Goal: Task Accomplishment & Management: Complete application form

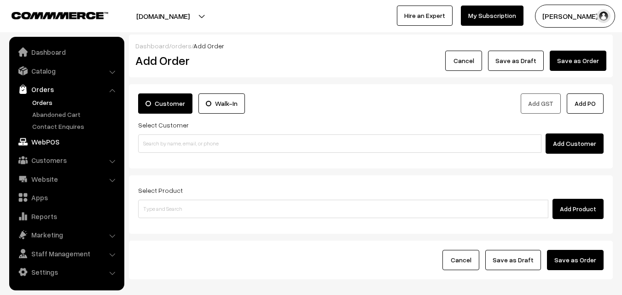
click at [43, 149] on link "WebPOS" at bounding box center [67, 141] width 110 height 17
click at [45, 100] on link "Orders" at bounding box center [75, 103] width 91 height 10
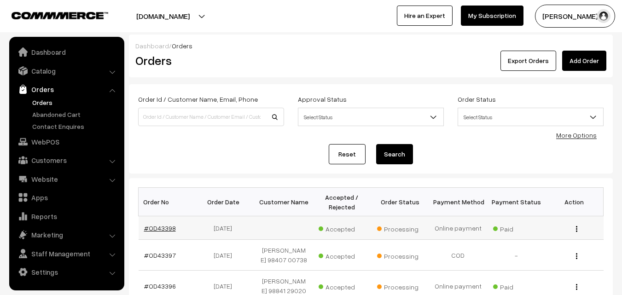
click at [173, 227] on link "#OD43398" at bounding box center [160, 228] width 32 height 8
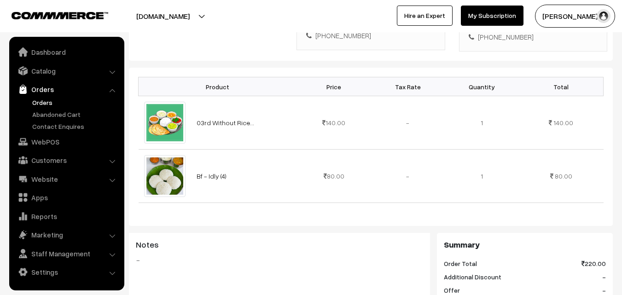
scroll to position [230, 0]
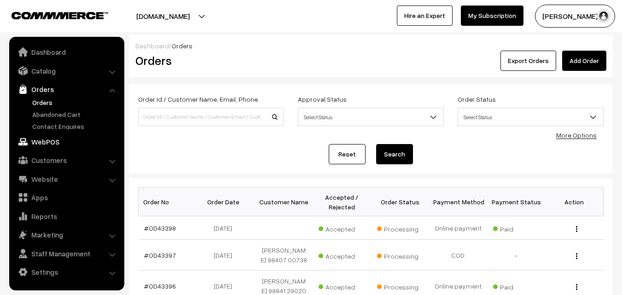
click at [49, 144] on link "WebPOS" at bounding box center [67, 141] width 110 height 17
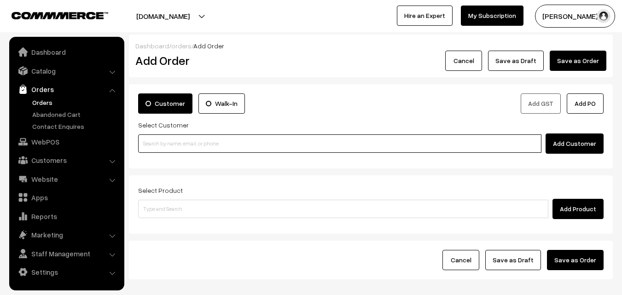
click at [228, 140] on input at bounding box center [339, 143] width 403 height 18
click at [240, 144] on input at bounding box center [339, 143] width 403 height 18
paste input "+91 98401 12169"
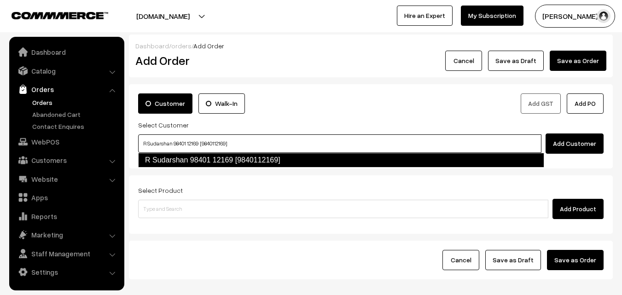
type input "R Sudarshan 98401 12169 [9840112169]"
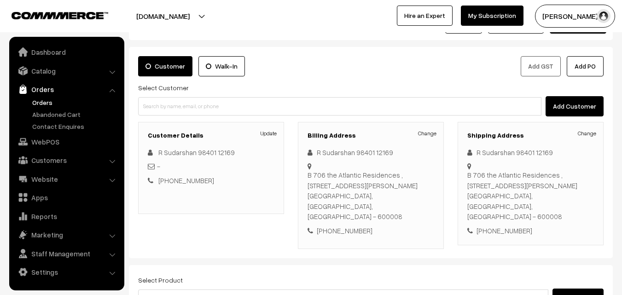
scroll to position [92, 0]
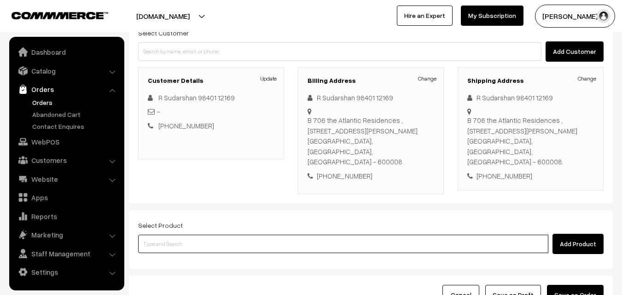
click at [259, 236] on input at bounding box center [343, 244] width 410 height 18
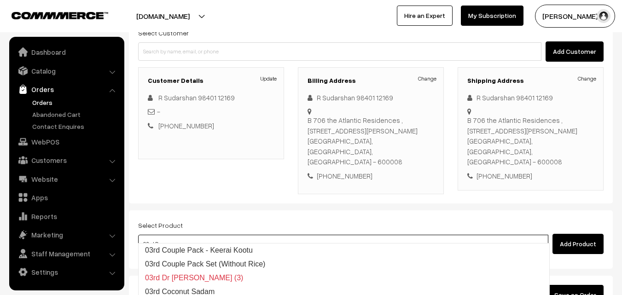
type input "03rd Dr"
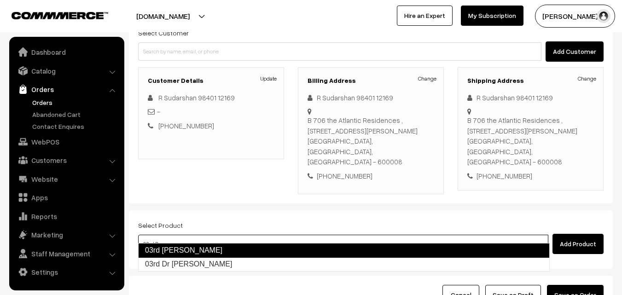
click at [245, 251] on link "03rd [PERSON_NAME]" at bounding box center [343, 250] width 411 height 15
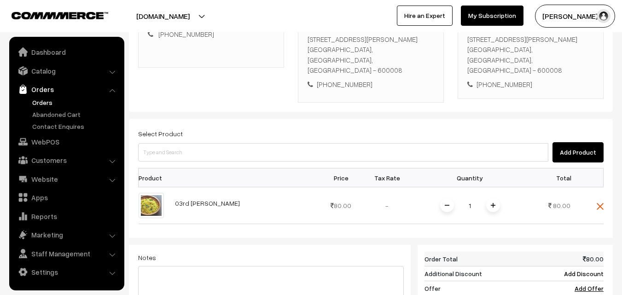
scroll to position [184, 0]
click at [491, 202] on img at bounding box center [493, 204] width 5 height 5
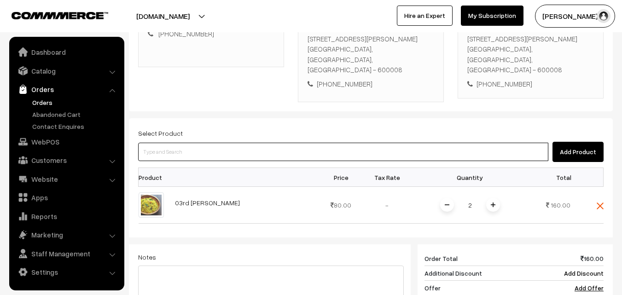
click at [385, 144] on input at bounding box center [343, 152] width 410 height 18
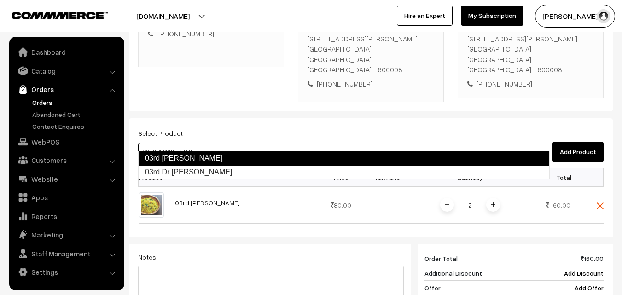
type input "03rd Dr Coconut Sevai"
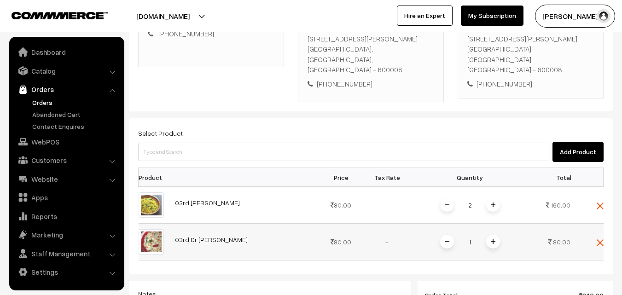
scroll to position [276, 0]
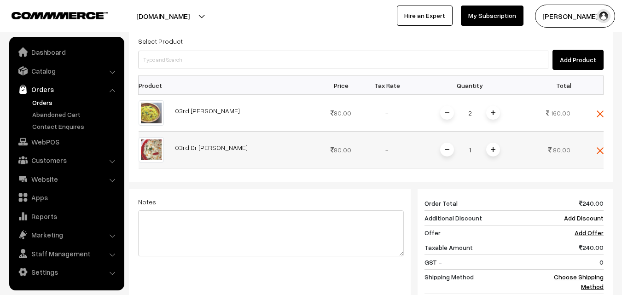
click at [496, 143] on span at bounding box center [493, 150] width 14 height 14
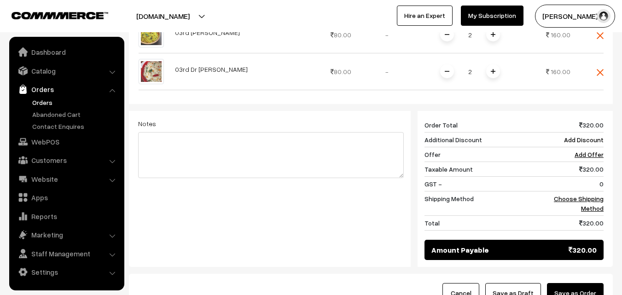
scroll to position [368, 0]
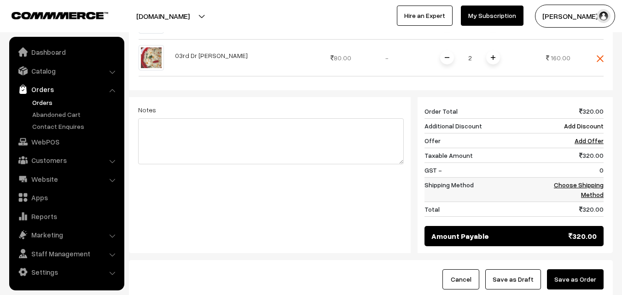
click at [573, 181] on link "Choose Shipping Method" at bounding box center [579, 189] width 50 height 17
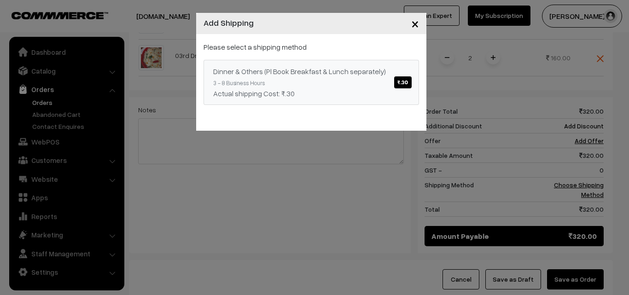
click at [405, 80] on span "₹.30" at bounding box center [402, 82] width 17 height 12
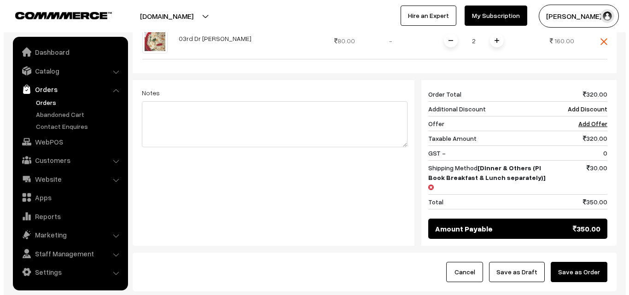
scroll to position [414, 0]
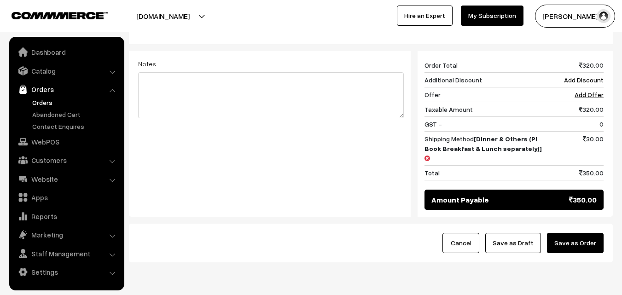
click at [574, 233] on button "Save as Order" at bounding box center [575, 243] width 57 height 20
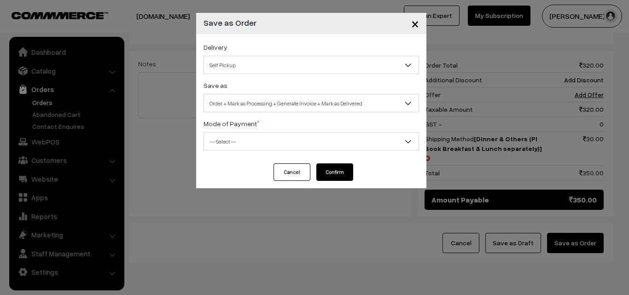
click at [361, 58] on span "Self Pickup" at bounding box center [311, 65] width 214 height 16
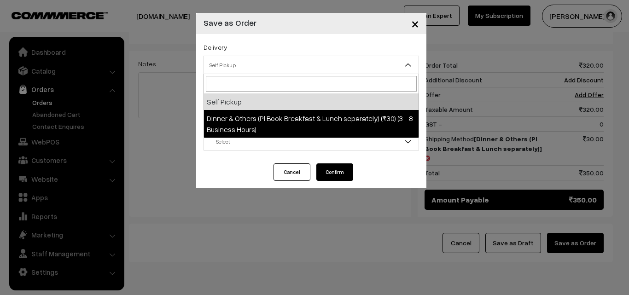
select select "DOP1"
select select "3"
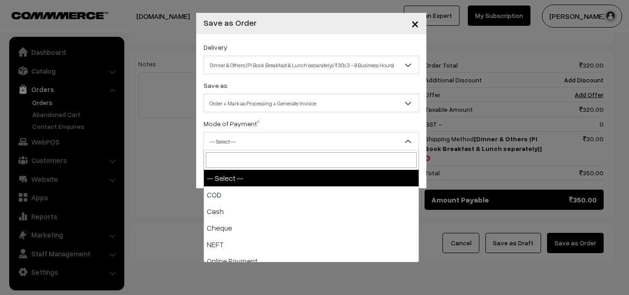
click at [358, 136] on span "-- Select --" at bounding box center [311, 141] width 214 height 16
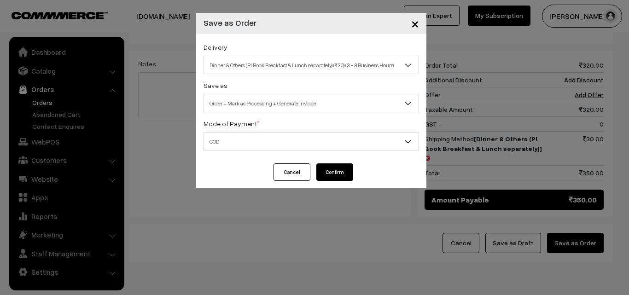
select select "1"
click at [349, 173] on button "Confirm" at bounding box center [334, 171] width 37 height 17
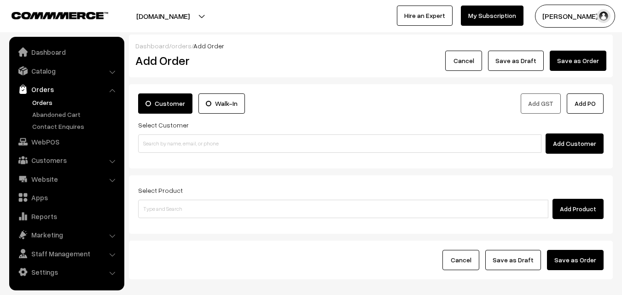
click at [38, 100] on link "Orders" at bounding box center [75, 103] width 91 height 10
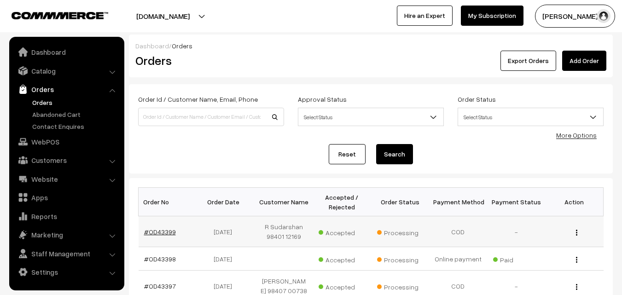
click at [165, 230] on link "#OD43399" at bounding box center [160, 232] width 32 height 8
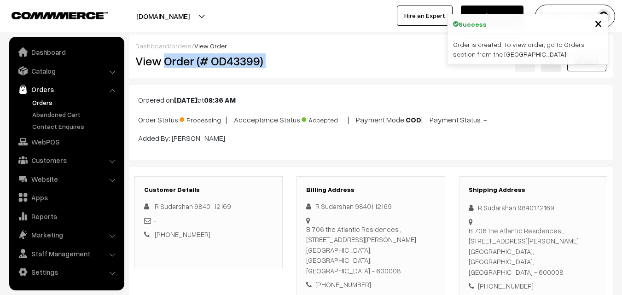
drag, startPoint x: 167, startPoint y: 62, endPoint x: 386, endPoint y: 75, distance: 219.9
click at [386, 75] on div "Dashboard / orders / View Order View Order (# OD43399) Go Back" at bounding box center [371, 57] width 484 height 44
copy div "Order (# OD43399)"
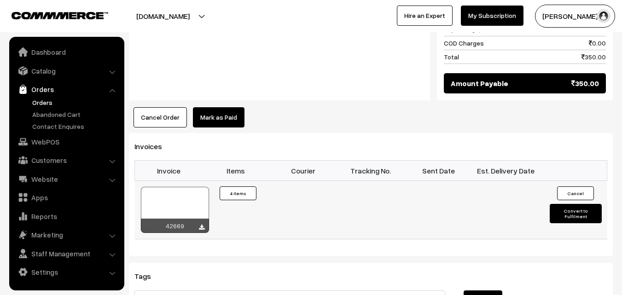
scroll to position [598, 0]
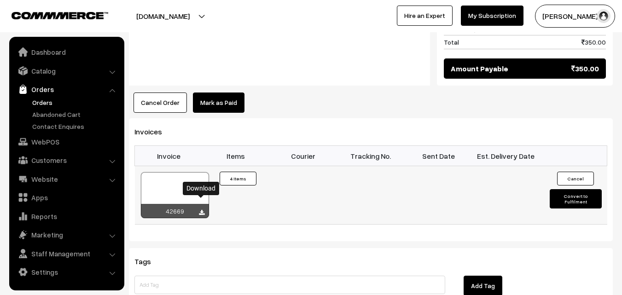
click at [202, 210] on icon at bounding box center [202, 213] width 6 height 6
click at [45, 139] on link "WebPOS" at bounding box center [67, 141] width 110 height 17
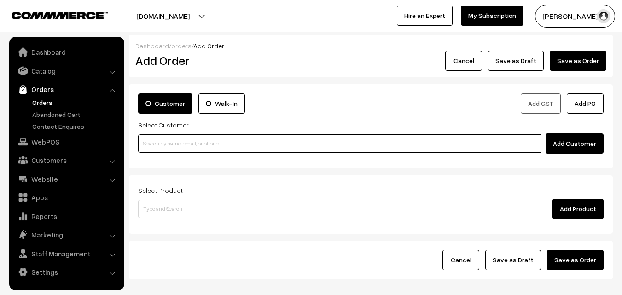
click at [209, 144] on input at bounding box center [339, 143] width 403 height 18
paste input "[PHONE_NUMBER]"
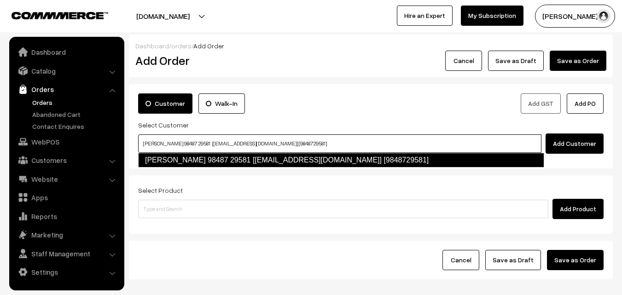
type input "[PERSON_NAME] 98487 29581 [[EMAIL_ADDRESS][DOMAIN_NAME]] [9848729581]"
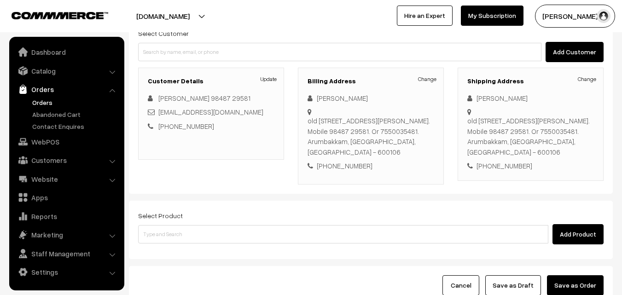
scroll to position [92, 0]
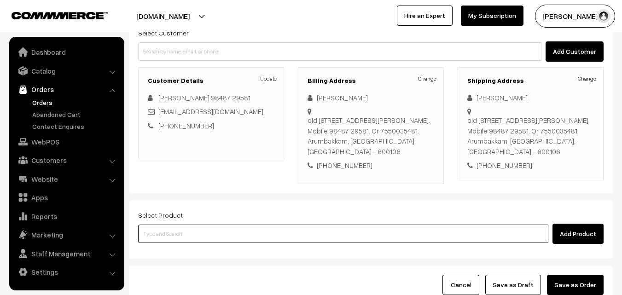
click at [246, 235] on input at bounding box center [343, 234] width 410 height 18
type input "03rd Dr [PERSON_NAME]"
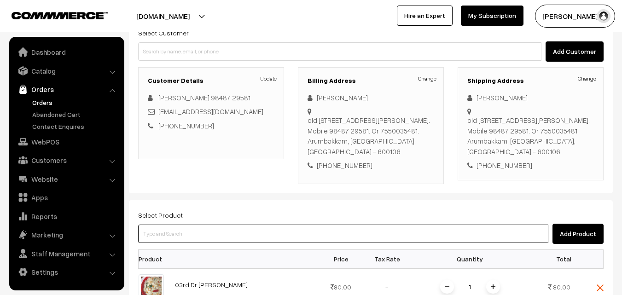
click at [246, 235] on input at bounding box center [343, 234] width 410 height 18
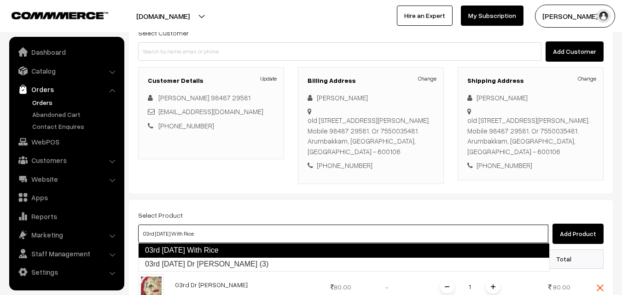
type input "03rd [DATE] Dr [PERSON_NAME] (3)"
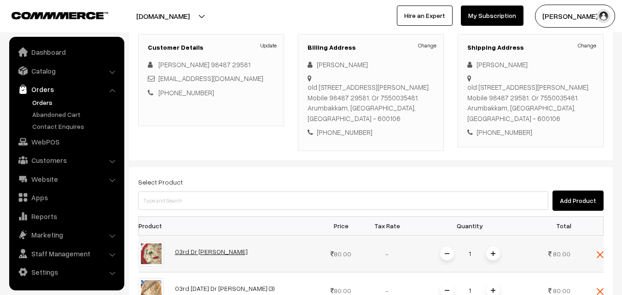
scroll to position [184, 0]
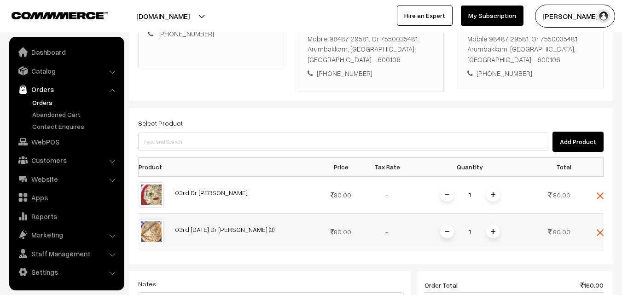
click at [496, 233] on span at bounding box center [493, 232] width 14 height 14
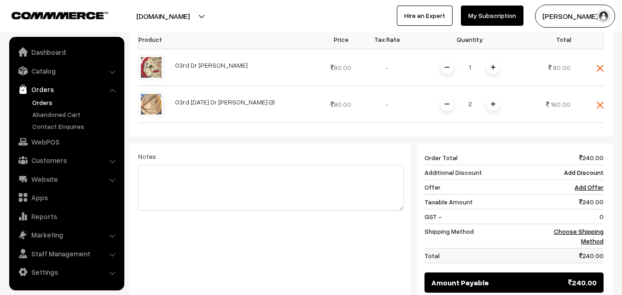
scroll to position [322, 0]
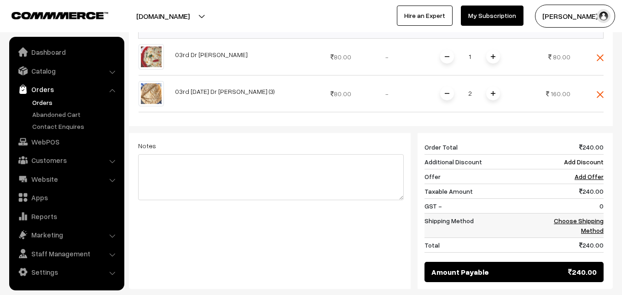
click at [584, 223] on link "Choose Shipping Method" at bounding box center [579, 225] width 50 height 17
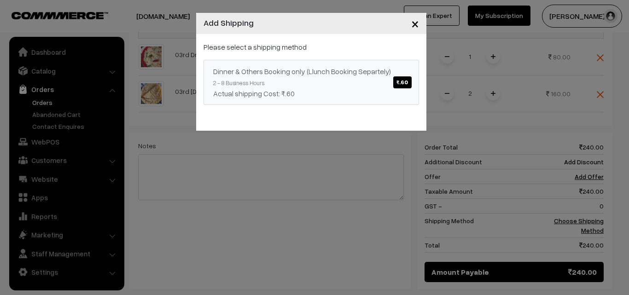
click at [407, 85] on span "₹.60" at bounding box center [402, 82] width 18 height 12
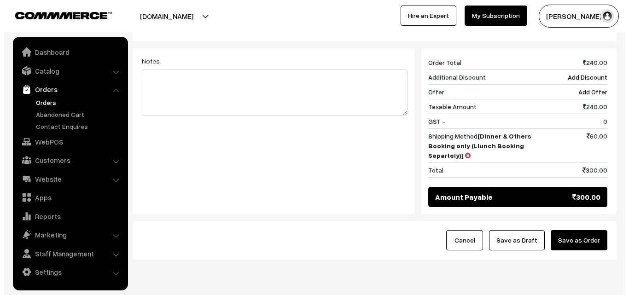
scroll to position [414, 0]
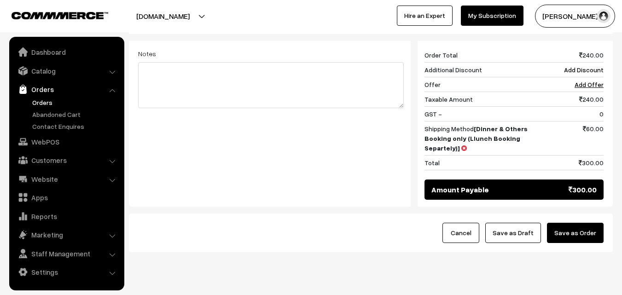
click at [592, 237] on button "Save as Order" at bounding box center [575, 233] width 57 height 20
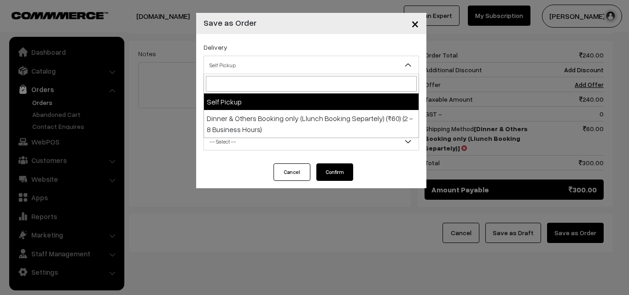
click at [366, 66] on span "Self Pickup" at bounding box center [311, 65] width 214 height 16
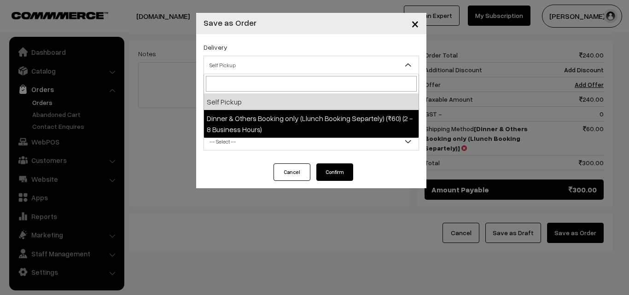
select select "DOB3"
select select "3"
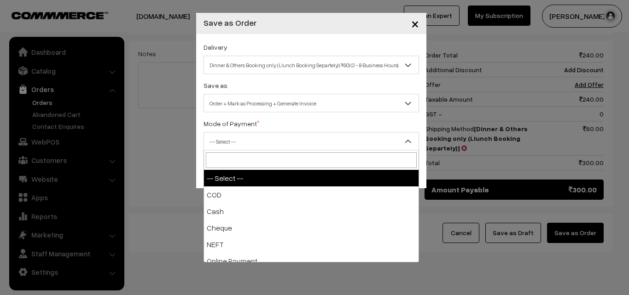
click at [344, 144] on span "-- Select --" at bounding box center [311, 141] width 214 height 16
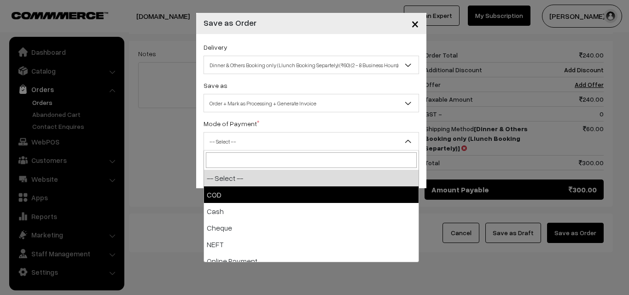
select select "1"
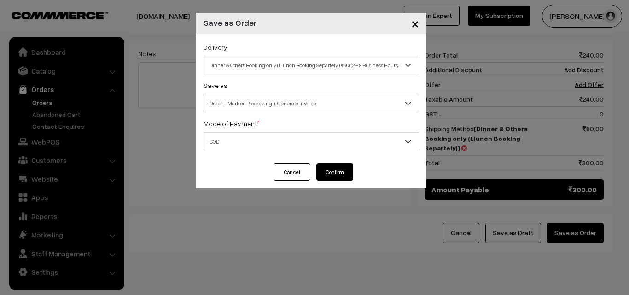
click at [344, 173] on button "Confirm" at bounding box center [334, 171] width 37 height 17
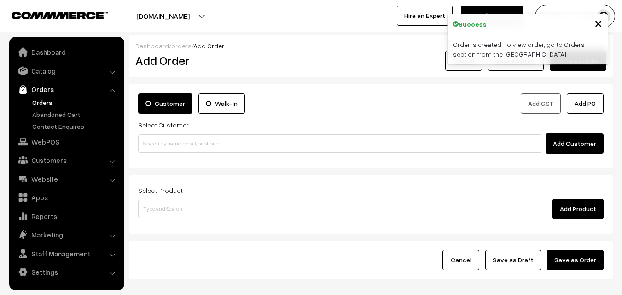
click at [39, 105] on link "Orders" at bounding box center [75, 103] width 91 height 10
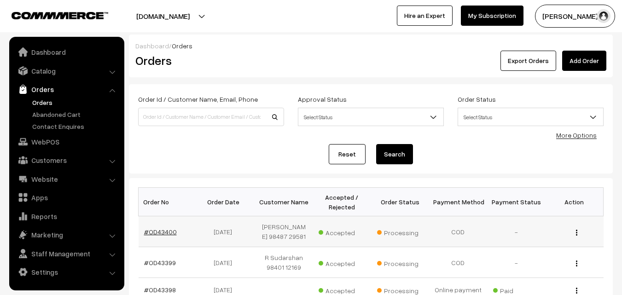
click at [171, 229] on link "#OD43400" at bounding box center [160, 232] width 33 height 8
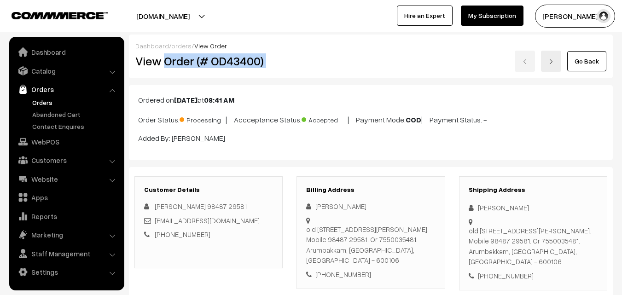
drag, startPoint x: 166, startPoint y: 60, endPoint x: 351, endPoint y: 60, distance: 185.0
click at [351, 60] on div "View Order (# OD43400) Go Back" at bounding box center [370, 61] width 485 height 21
copy div "Order (# OD43400)"
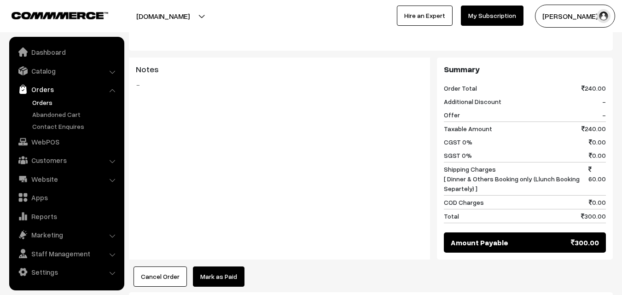
scroll to position [506, 0]
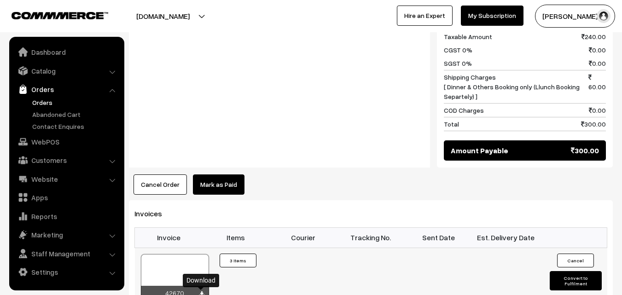
click at [199, 293] on icon at bounding box center [202, 294] width 6 height 6
